Goal: Task Accomplishment & Management: Manage account settings

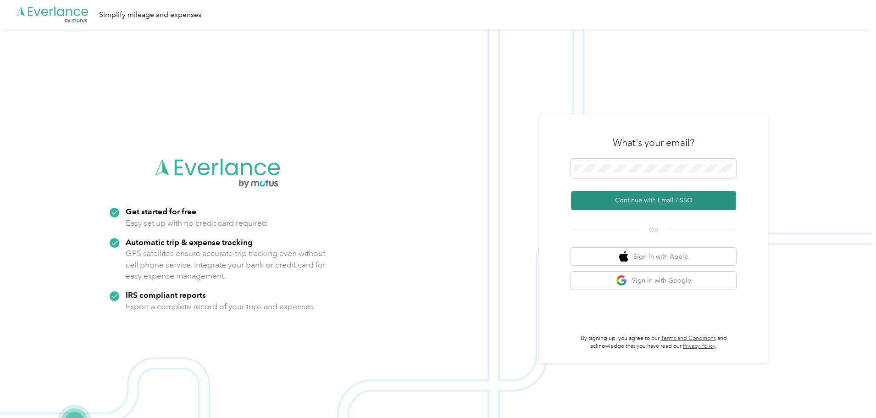
click at [625, 197] on button "Continue with Email / SSO" at bounding box center [653, 200] width 165 height 19
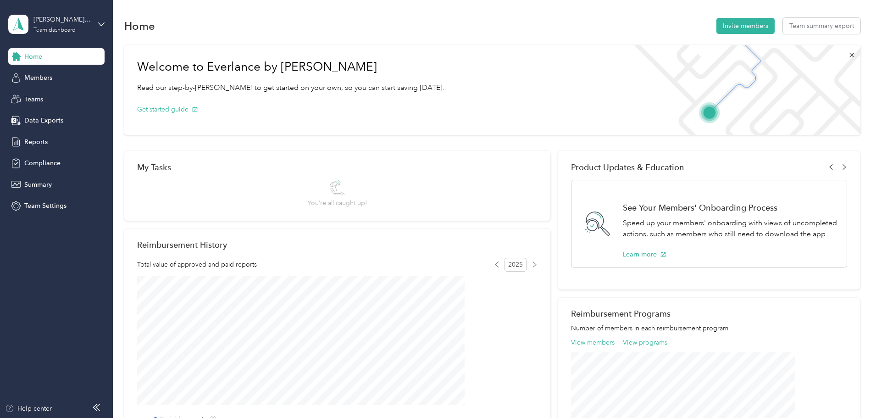
click at [499, 31] on div "Home Invite members Team summary export" at bounding box center [492, 25] width 736 height 19
click at [66, 28] on div "Team dashboard" at bounding box center [54, 31] width 42 height 6
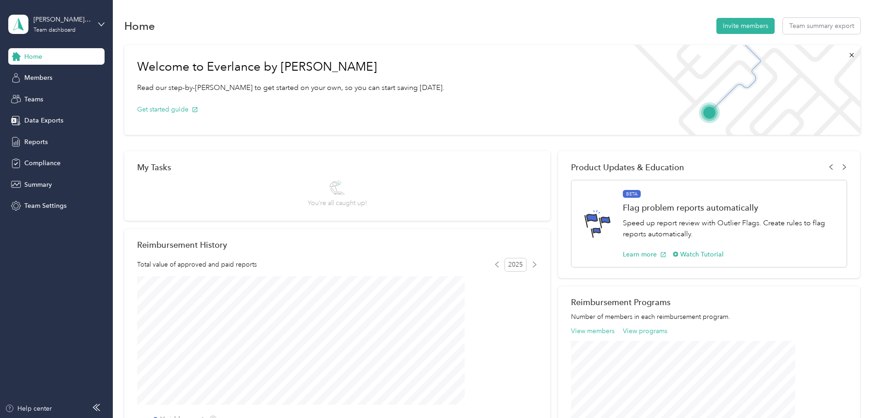
click at [352, 12] on div "Home Invite members Team summary export Welcome to Everlance by Motus Read our …" at bounding box center [492, 335] width 758 height 671
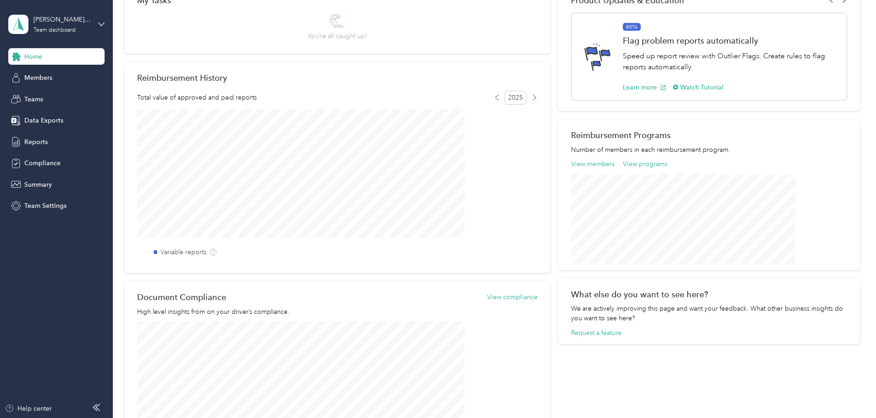
scroll to position [183, 0]
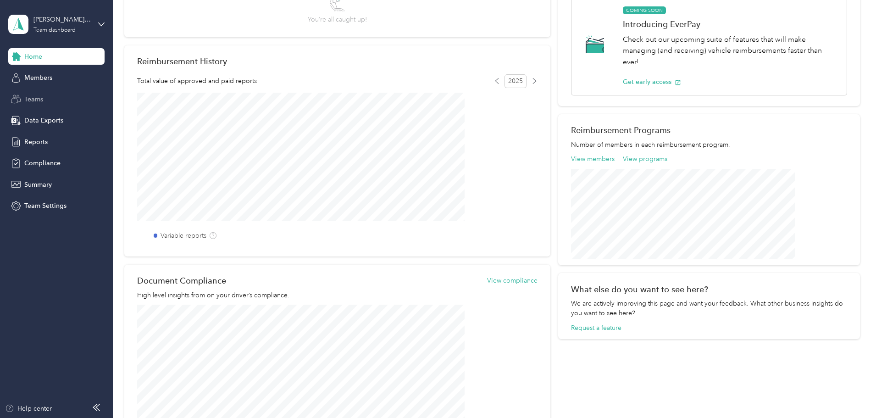
click at [33, 98] on span "Teams" at bounding box center [33, 99] width 19 height 10
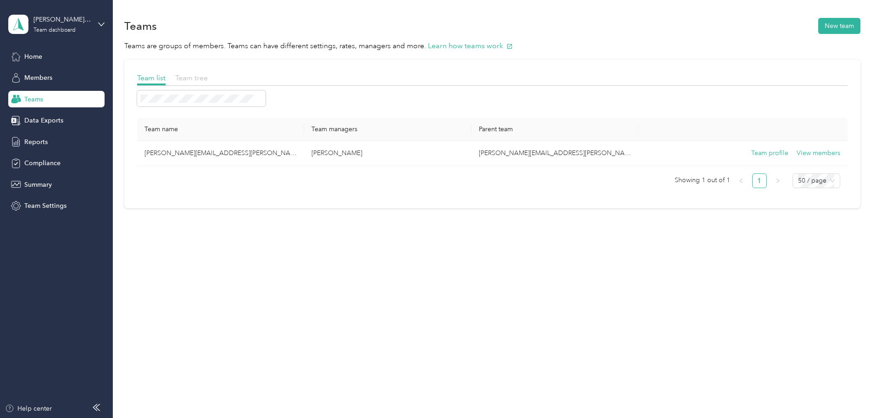
click at [208, 75] on span "Team tree" at bounding box center [191, 77] width 33 height 9
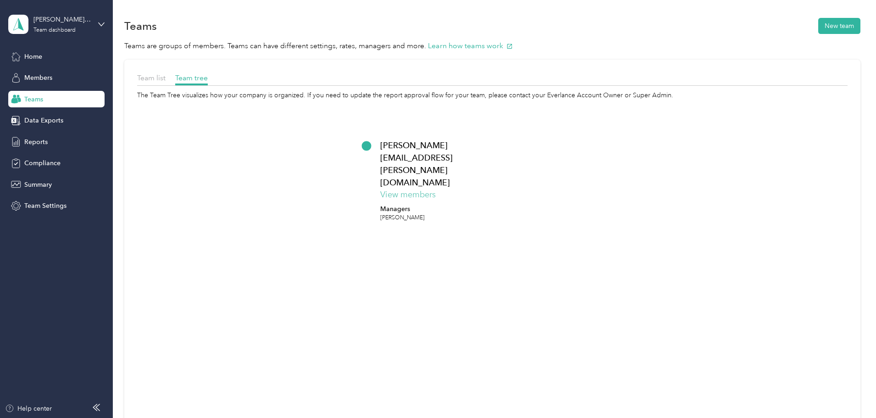
click at [436, 188] on button "View members" at bounding box center [407, 194] width 55 height 12
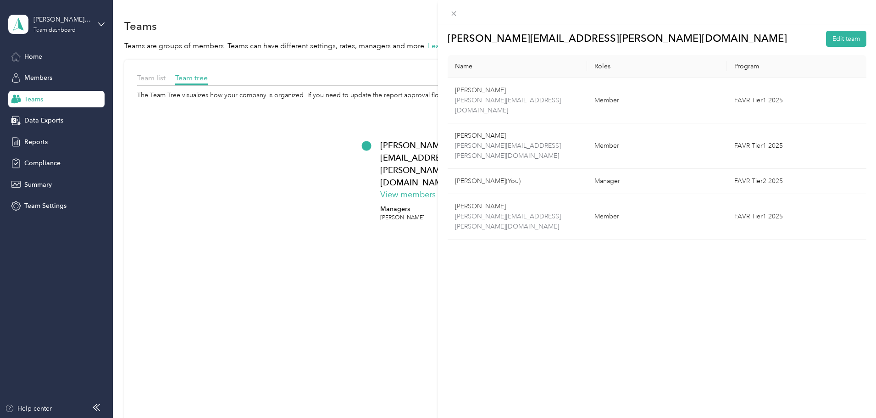
click at [327, 220] on div "[PERSON_NAME][EMAIL_ADDRESS][PERSON_NAME][DOMAIN_NAME] Edit team Name Roles Pro…" at bounding box center [438, 209] width 876 height 418
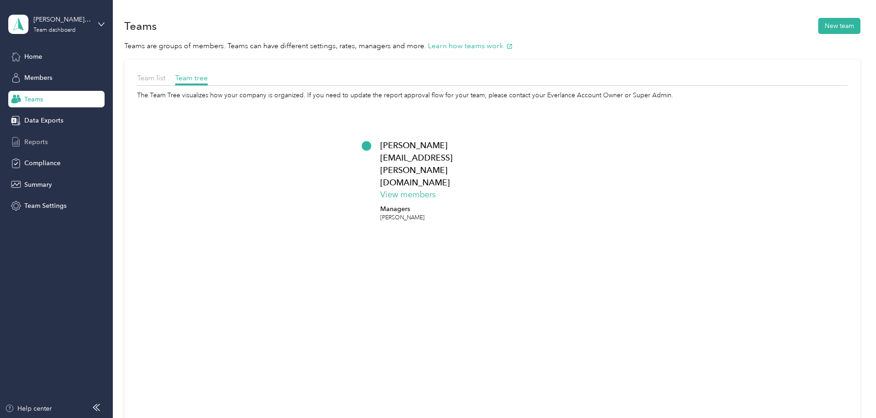
click at [36, 141] on span "Reports" at bounding box center [35, 142] width 23 height 10
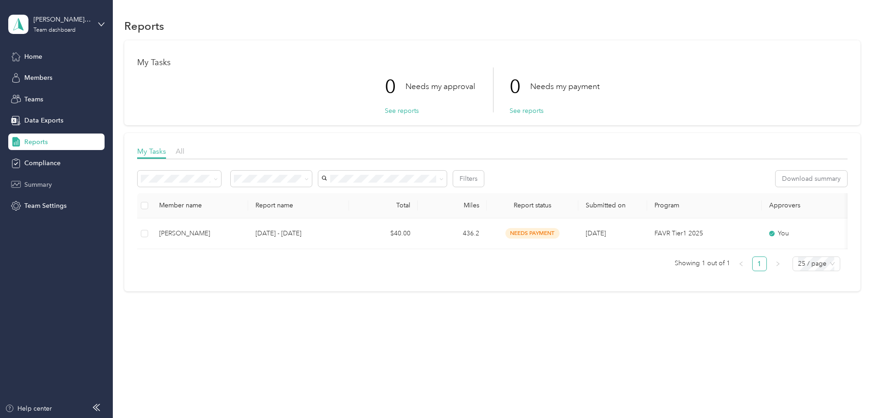
click at [38, 182] on span "Summary" at bounding box center [38, 185] width 28 height 10
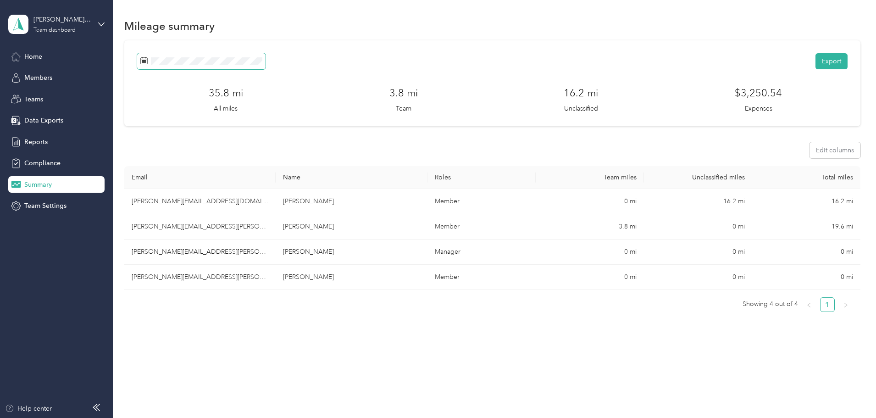
click at [145, 62] on rect at bounding box center [144, 61] width 1 height 1
click at [145, 61] on rect at bounding box center [144, 60] width 1 height 1
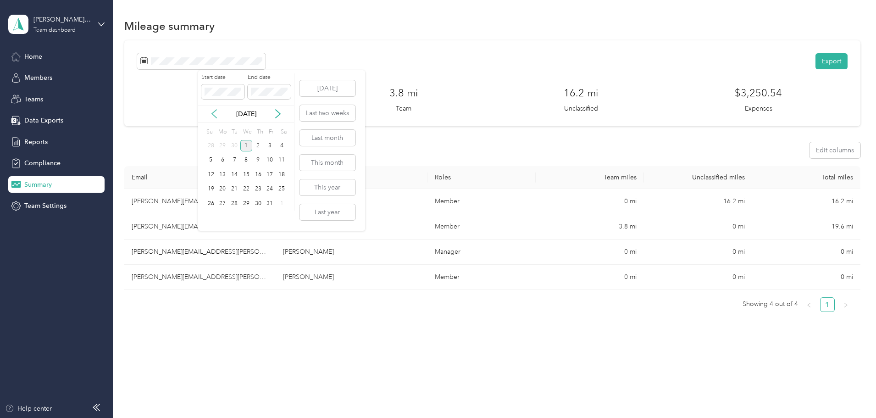
click at [213, 113] on icon at bounding box center [214, 114] width 5 height 8
click at [236, 203] on div "30" at bounding box center [234, 203] width 12 height 11
click at [234, 204] on div "30" at bounding box center [234, 203] width 12 height 11
click at [223, 144] on div "1" at bounding box center [223, 145] width 12 height 11
click at [275, 87] on span at bounding box center [269, 91] width 43 height 15
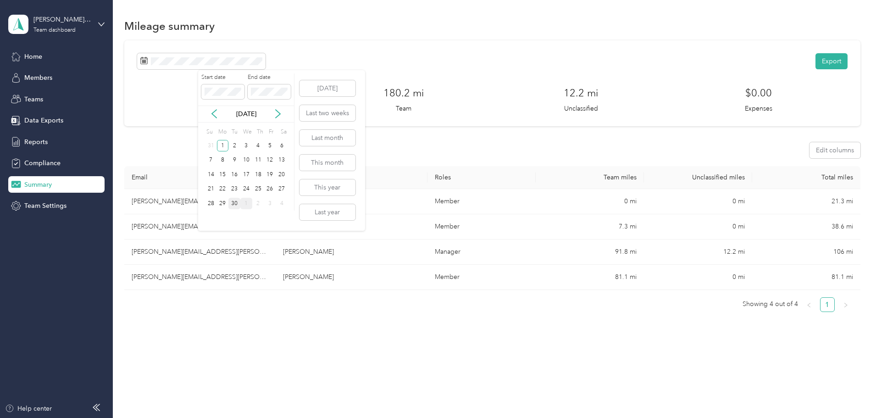
click at [236, 204] on div "30" at bounding box center [234, 203] width 12 height 11
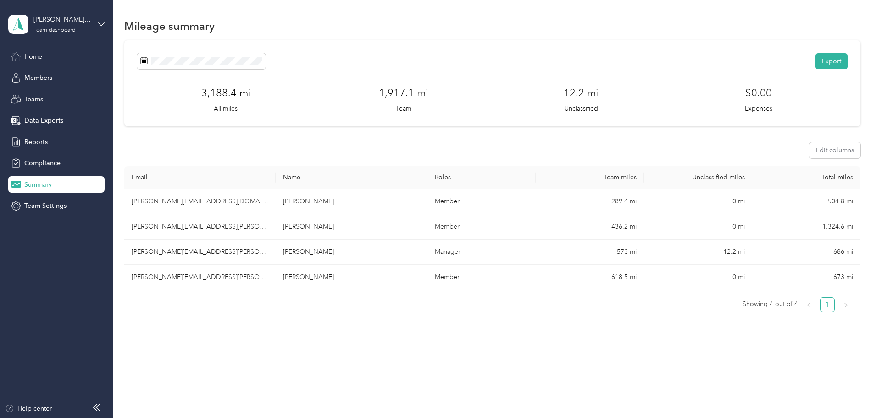
click at [131, 34] on div "Mileage summary" at bounding box center [492, 25] width 736 height 19
